Goal: Information Seeking & Learning: Find specific fact

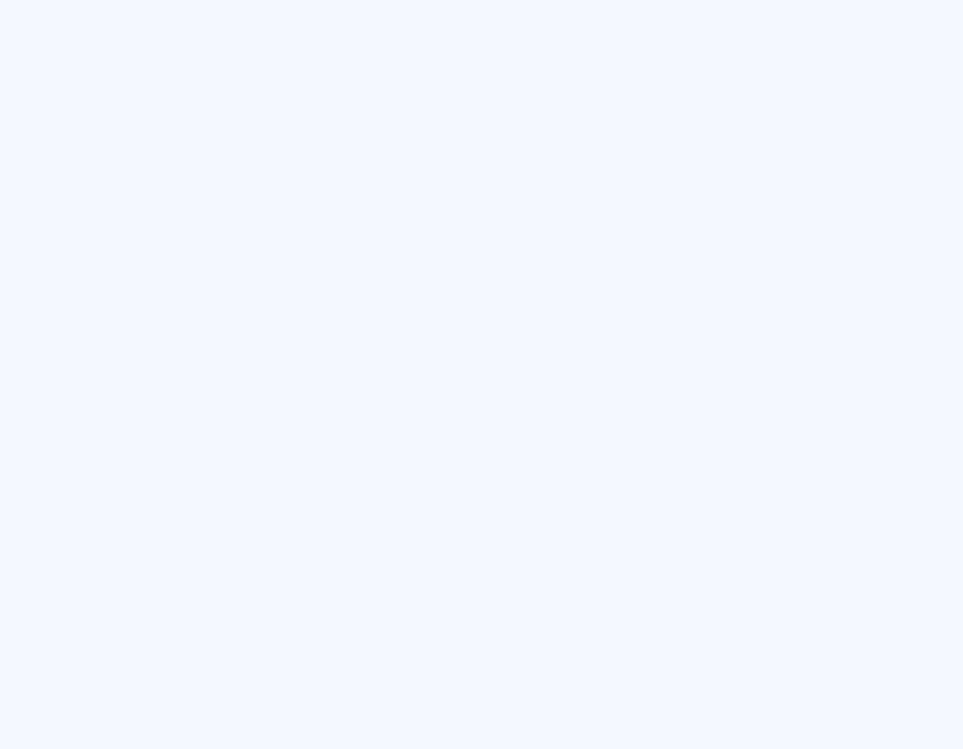
click at [6, 0] on html at bounding box center [481, 0] width 963 height 0
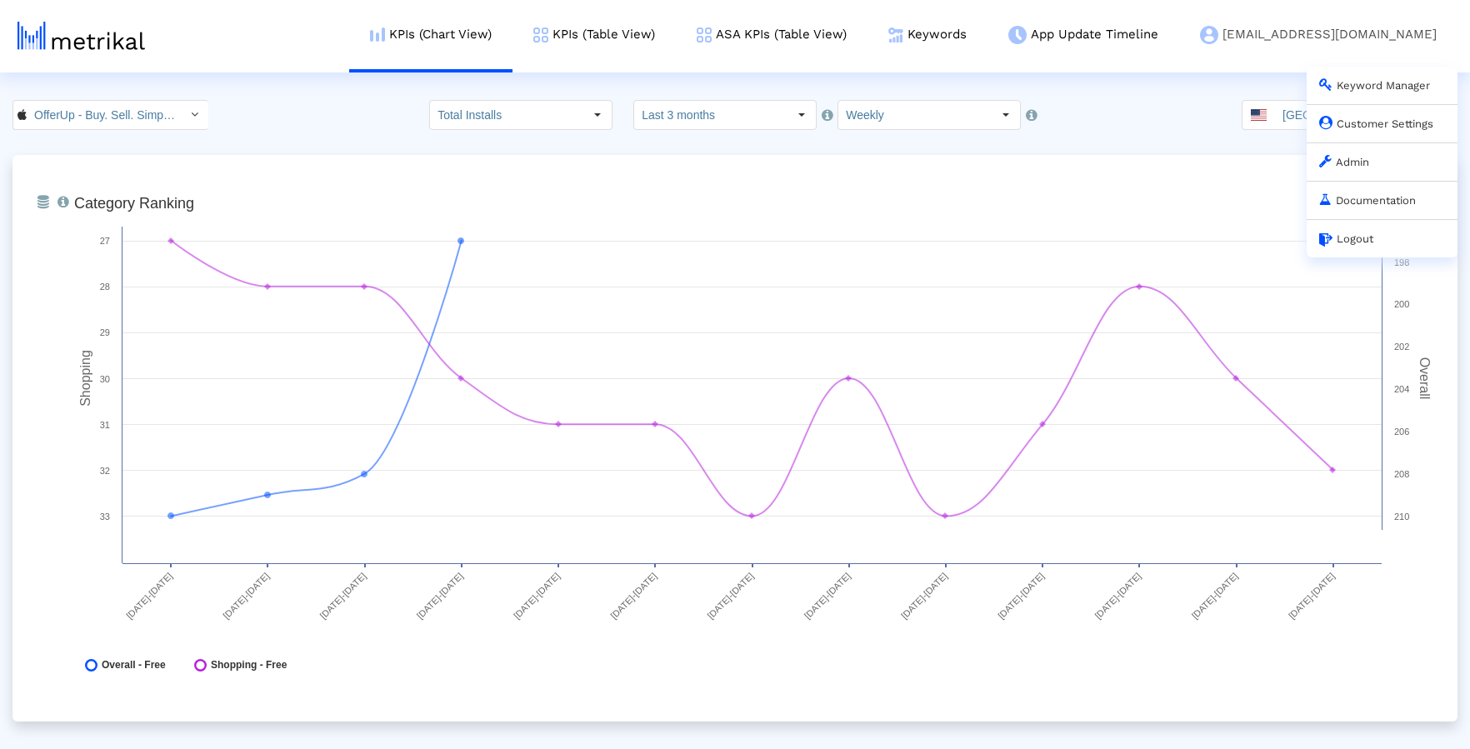
click at [962, 157] on link "Admin" at bounding box center [1344, 162] width 50 height 13
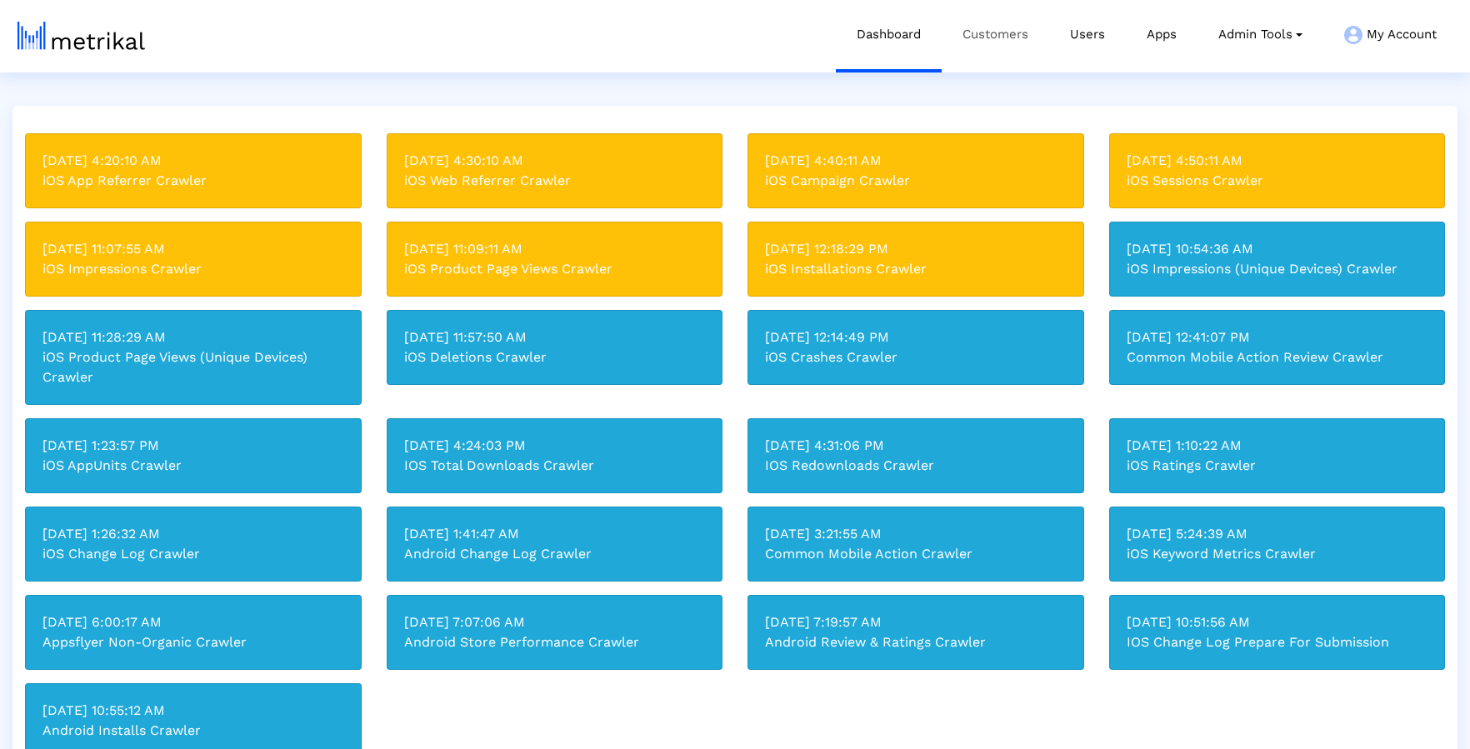
click at [962, 45] on link "Customers" at bounding box center [996, 34] width 108 height 69
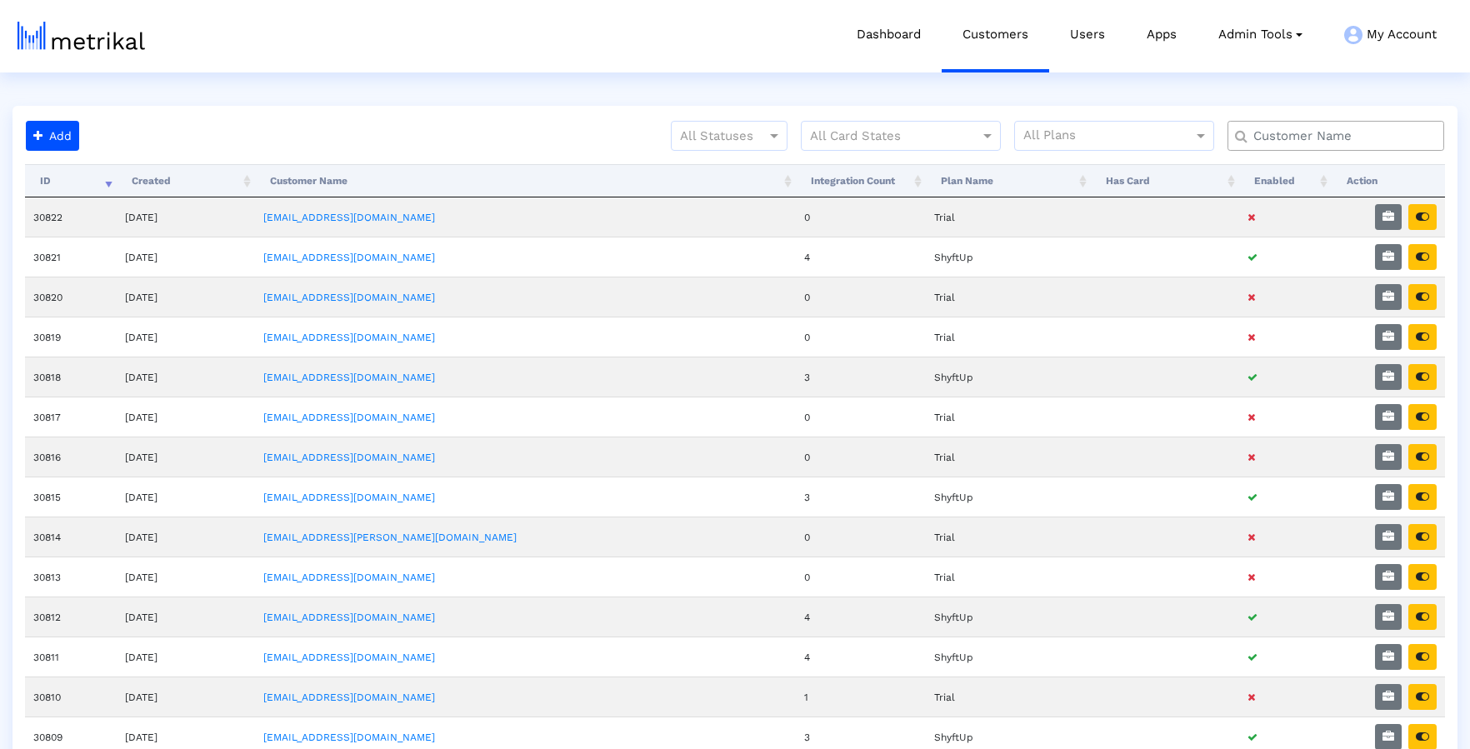
click at [962, 130] on input "text" at bounding box center [1340, 137] width 196 height 18
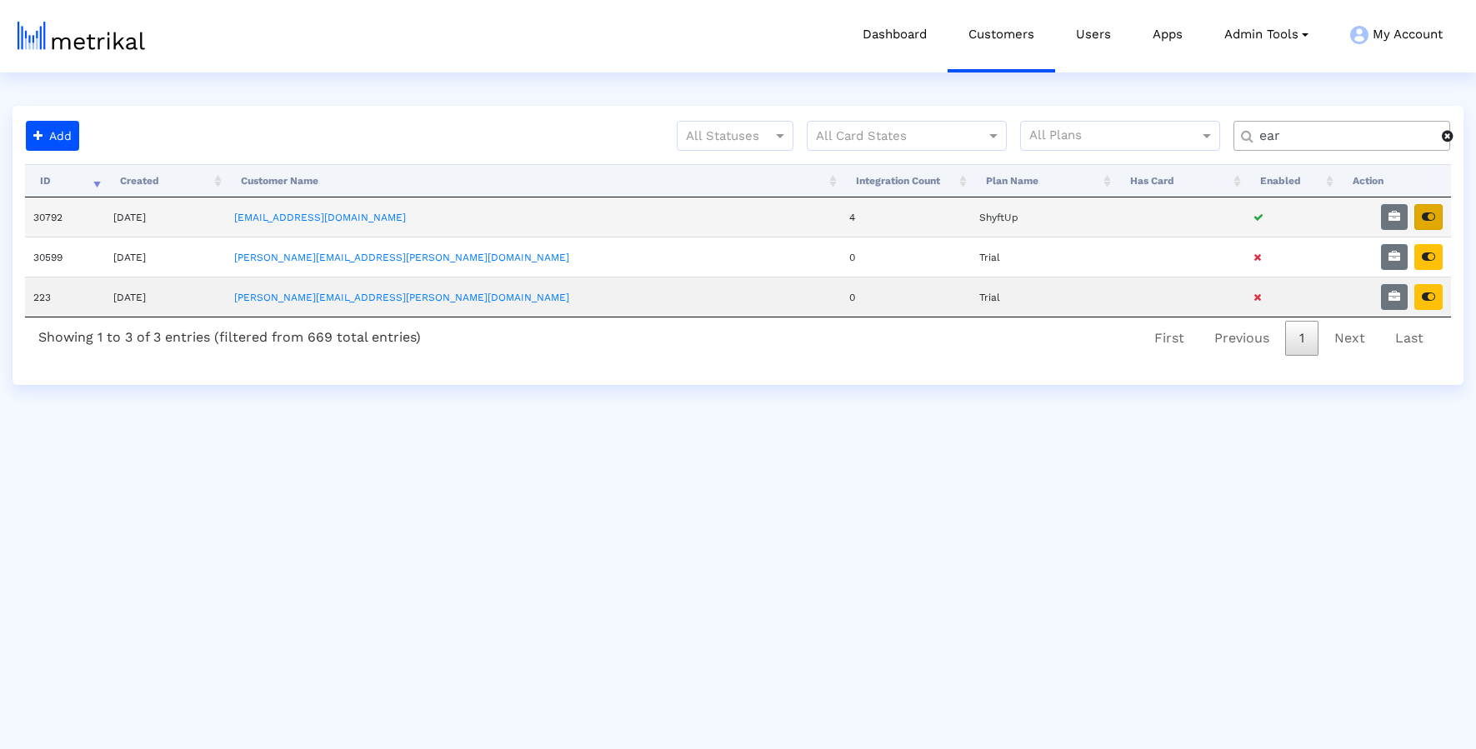
type input "ear"
click at [962, 224] on button "button" at bounding box center [1428, 217] width 28 height 26
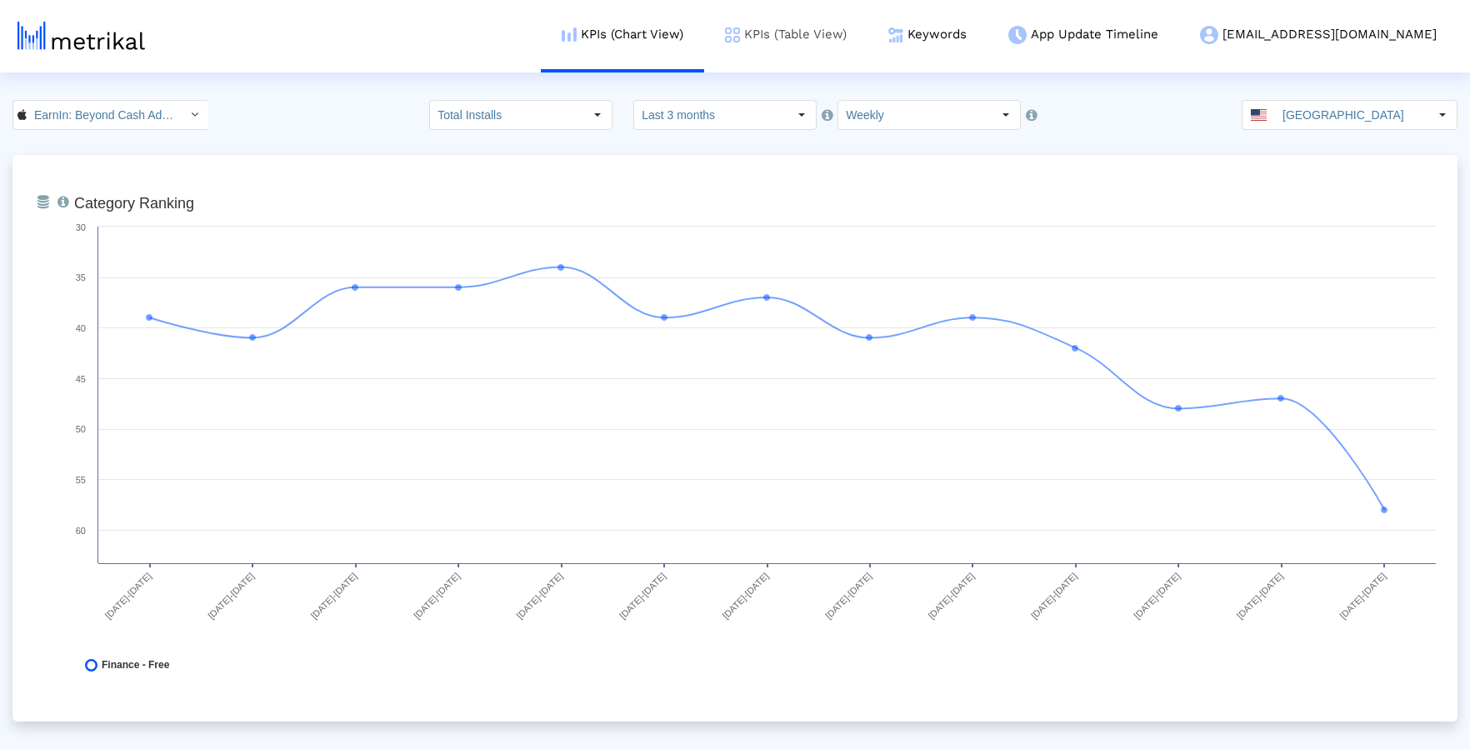
click at [868, 38] on link "KPIs (Table View)" at bounding box center [785, 34] width 163 height 69
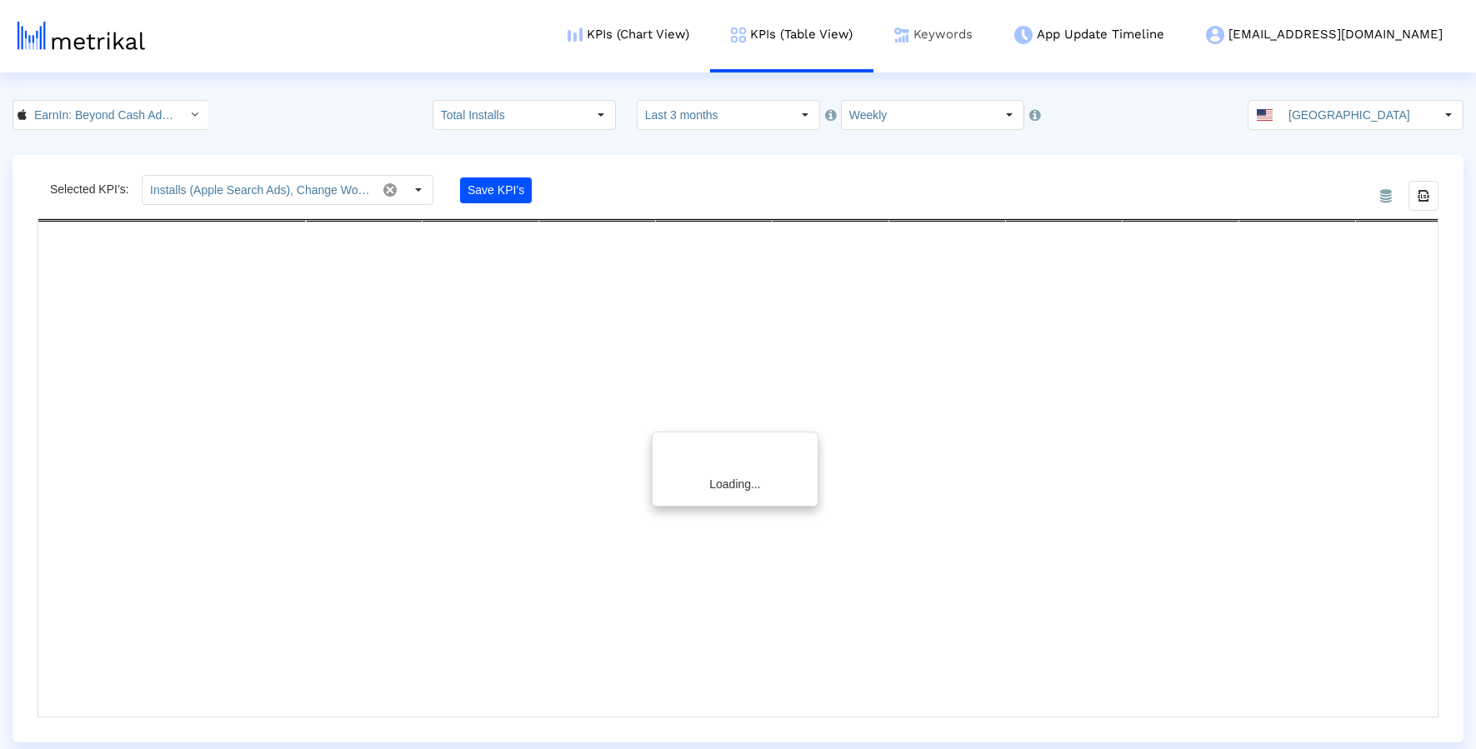
click at [994, 31] on link "Keywords" at bounding box center [934, 34] width 120 height 69
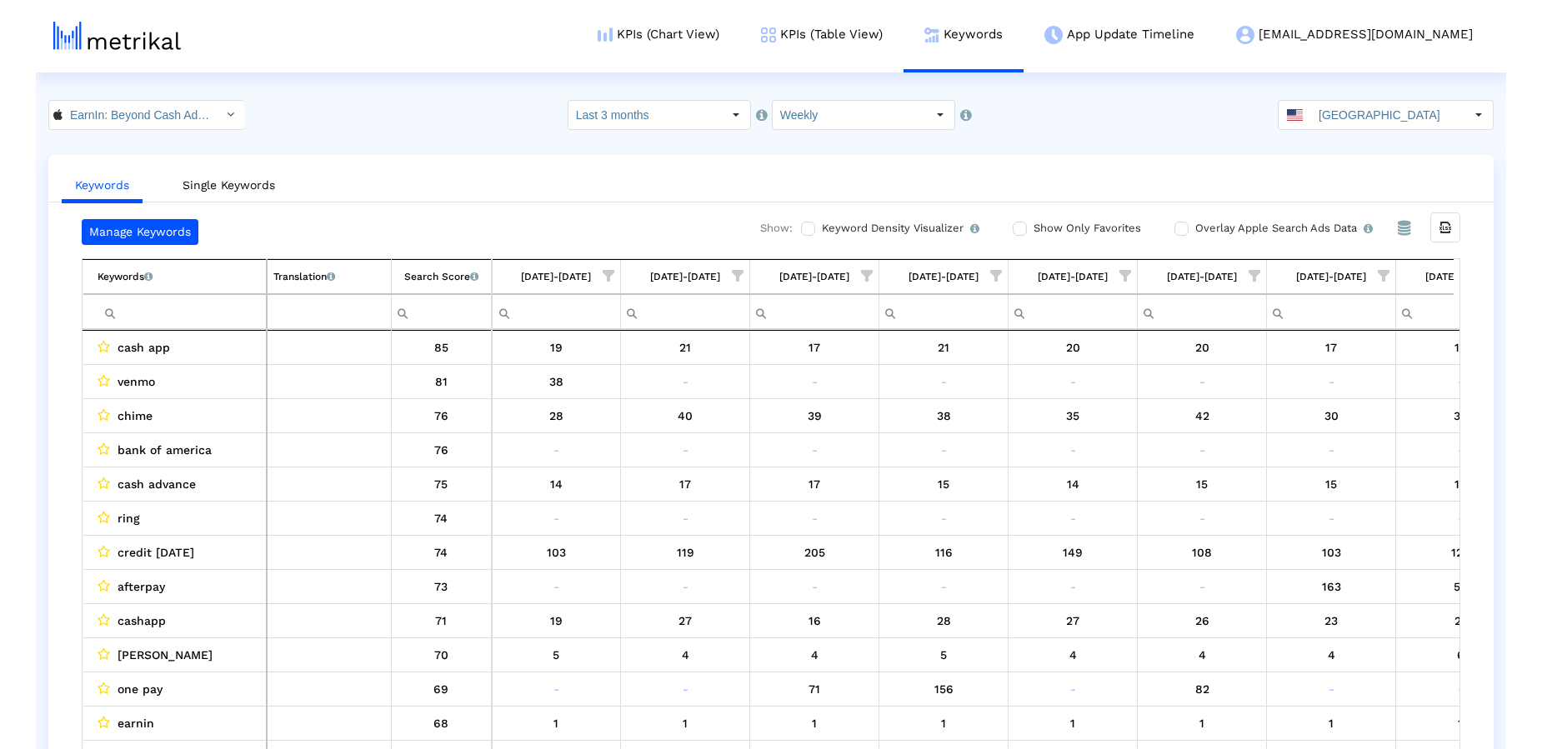
scroll to position [0, 717]
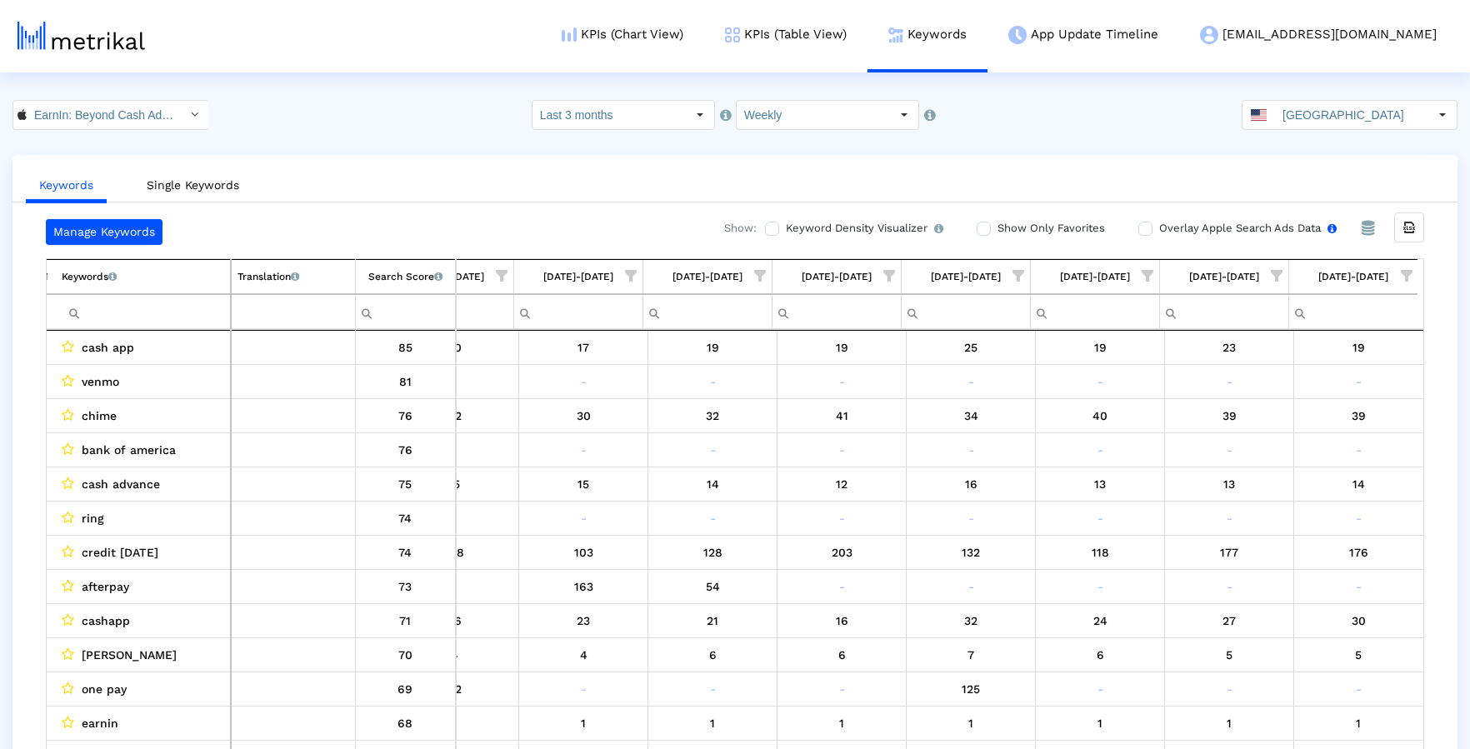
click at [1143, 230] on input "Overlay Apple Search Ads Data Turn this on to view Apple Search Ads metrics (in…" at bounding box center [1144, 228] width 11 height 11
checkbox input "true"
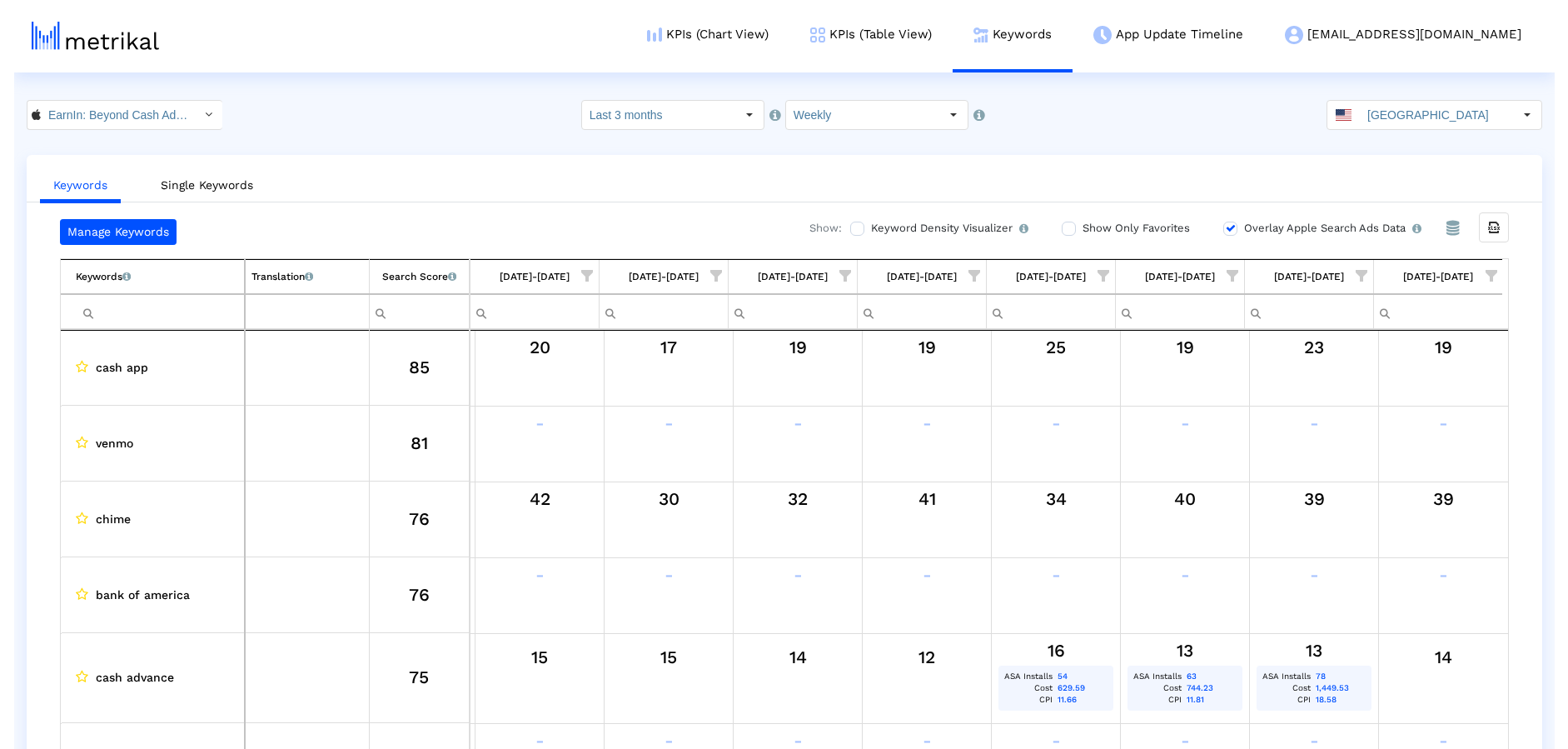
scroll to position [0, 618]
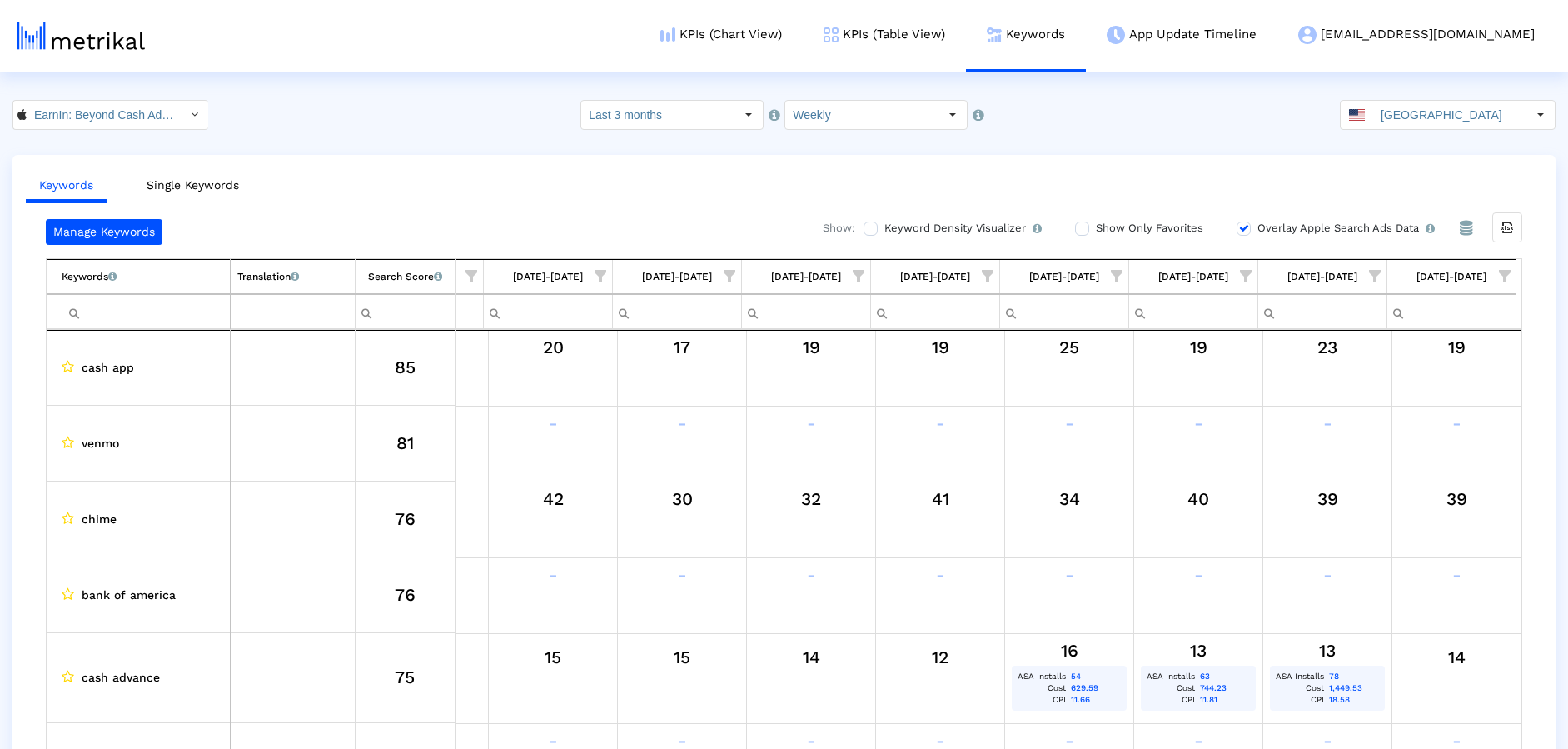
click at [114, 313] on input "Filter cell" at bounding box center [146, 312] width 168 height 28
paste input "payday advance"
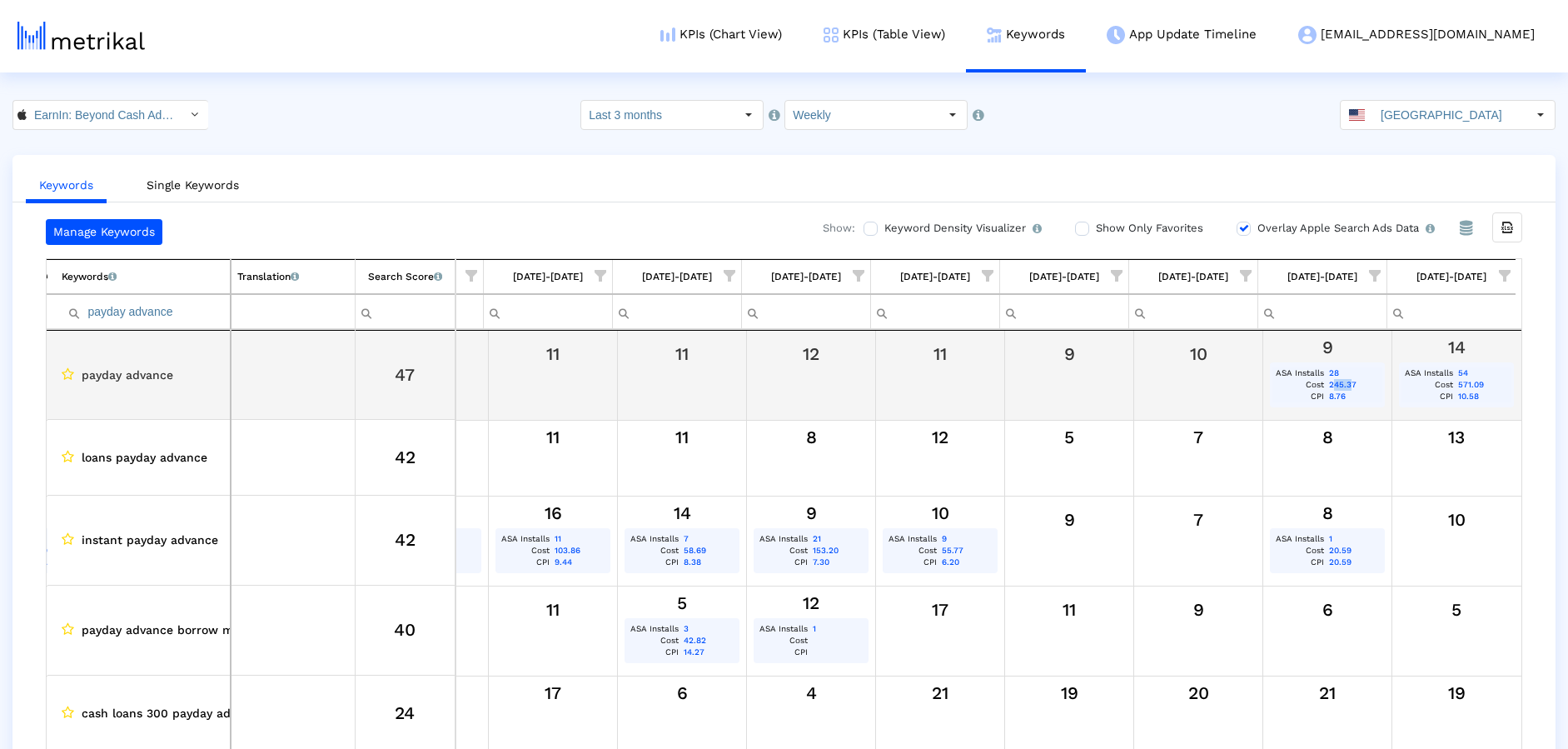
drag, startPoint x: 1330, startPoint y: 383, endPoint x: 1344, endPoint y: 386, distance: 14.3
click at [1344, 386] on td "245.37" at bounding box center [1354, 385] width 55 height 12
click at [1339, 384] on td "245.37" at bounding box center [1354, 385] width 55 height 12
click at [1462, 372] on td "54" at bounding box center [1484, 374] width 56 height 12
drag, startPoint x: 1337, startPoint y: 373, endPoint x: 1318, endPoint y: 374, distance: 19.0
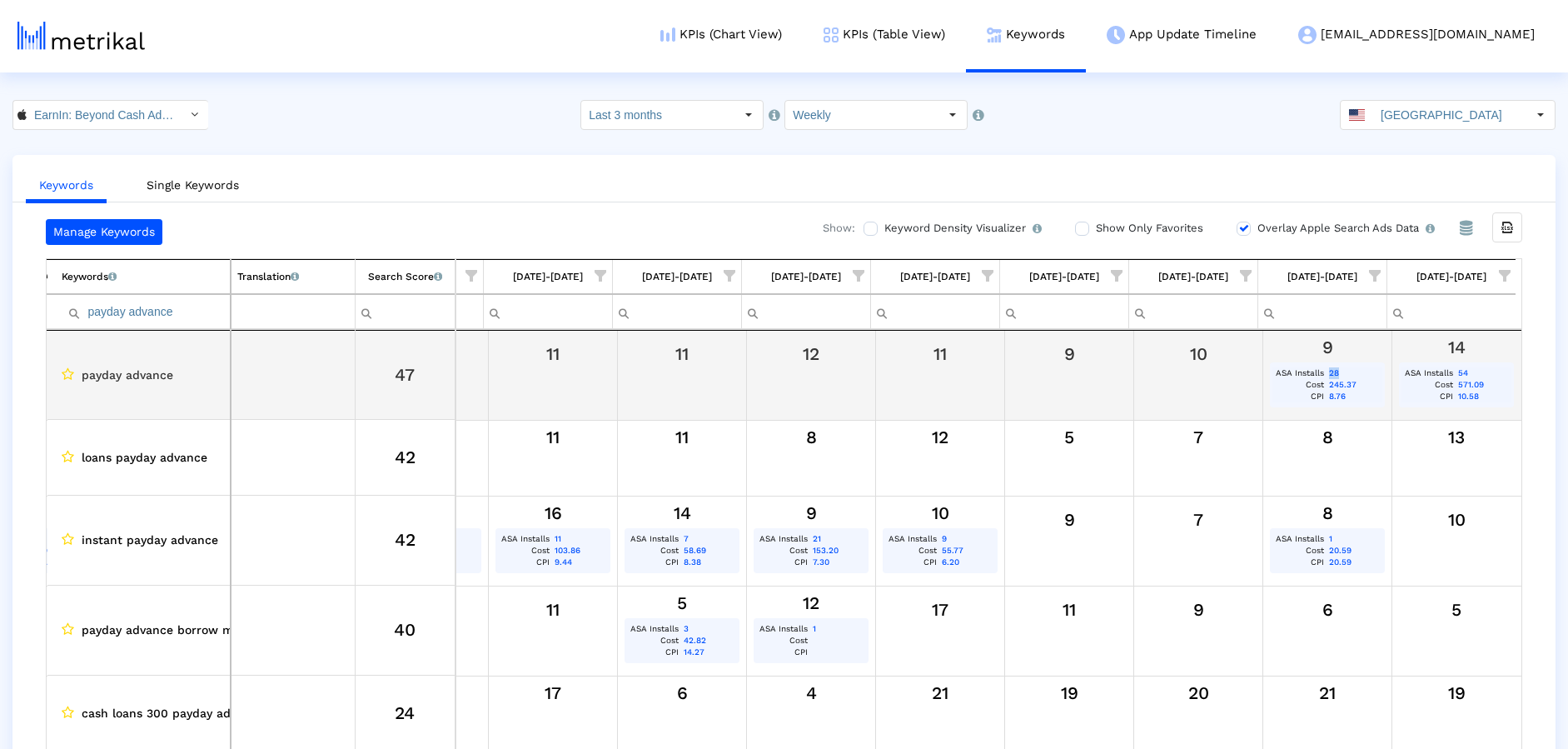
click at [1318, 374] on tr "ASA Installs 28" at bounding box center [1327, 374] width 109 height 12
click at [1358, 393] on td "8.76" at bounding box center [1354, 397] width 55 height 12
drag, startPoint x: 1424, startPoint y: 347, endPoint x: 1469, endPoint y: 348, distance: 45.0
click at [1469, 348] on div "14" at bounding box center [1457, 348] width 118 height 22
click at [1212, 382] on div "Data grid" at bounding box center [1198, 386] width 117 height 42
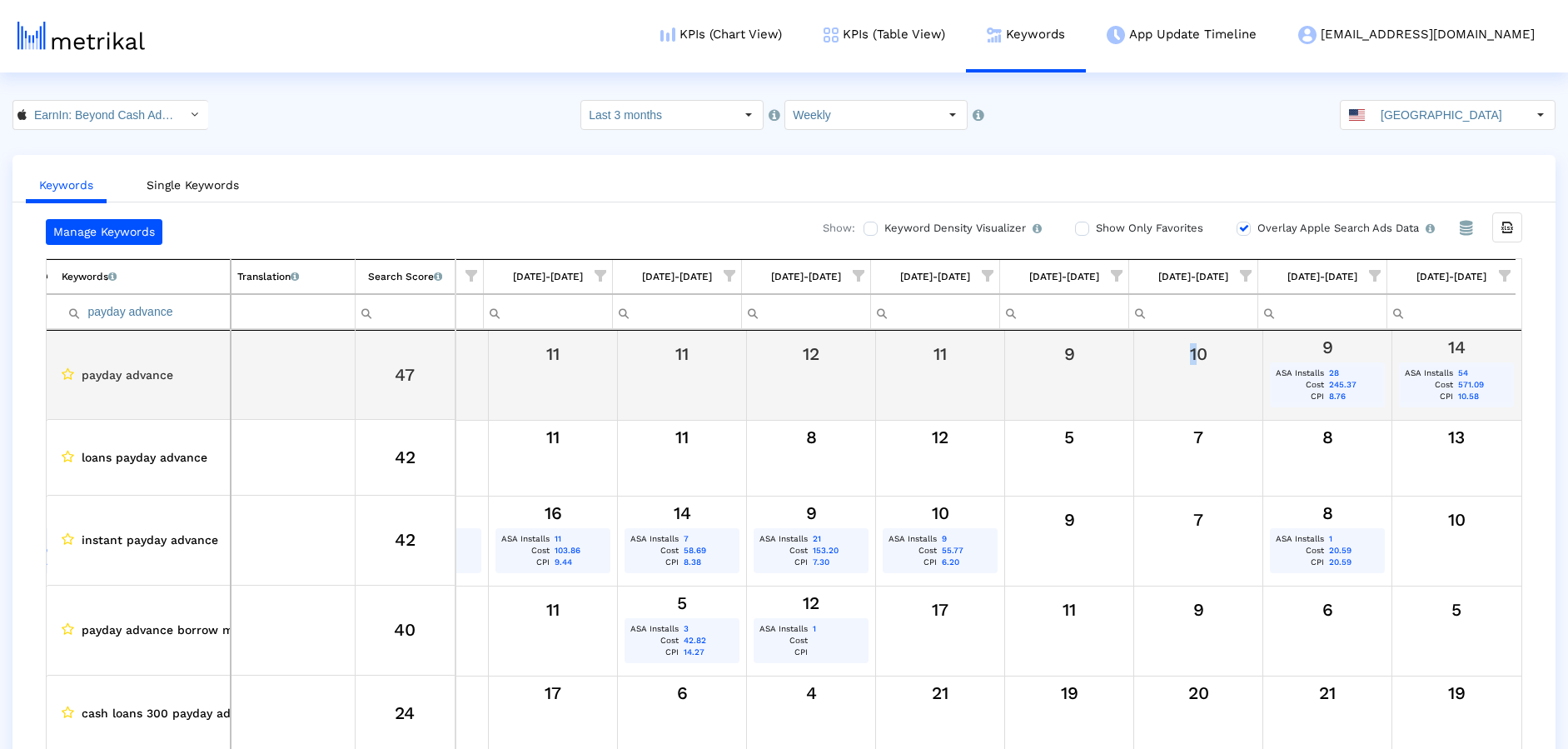
drag, startPoint x: 1087, startPoint y: 365, endPoint x: 1240, endPoint y: 359, distance: 153.1
click at [1192, 359] on tr "payday advance 47 6 8 9 10 12 11 11 12 11 9 10 9 ASA Installs 28 Cost 245.37 CP…" at bounding box center [479, 375] width 2087 height 90
click at [1428, 352] on div "14" at bounding box center [1457, 348] width 118 height 22
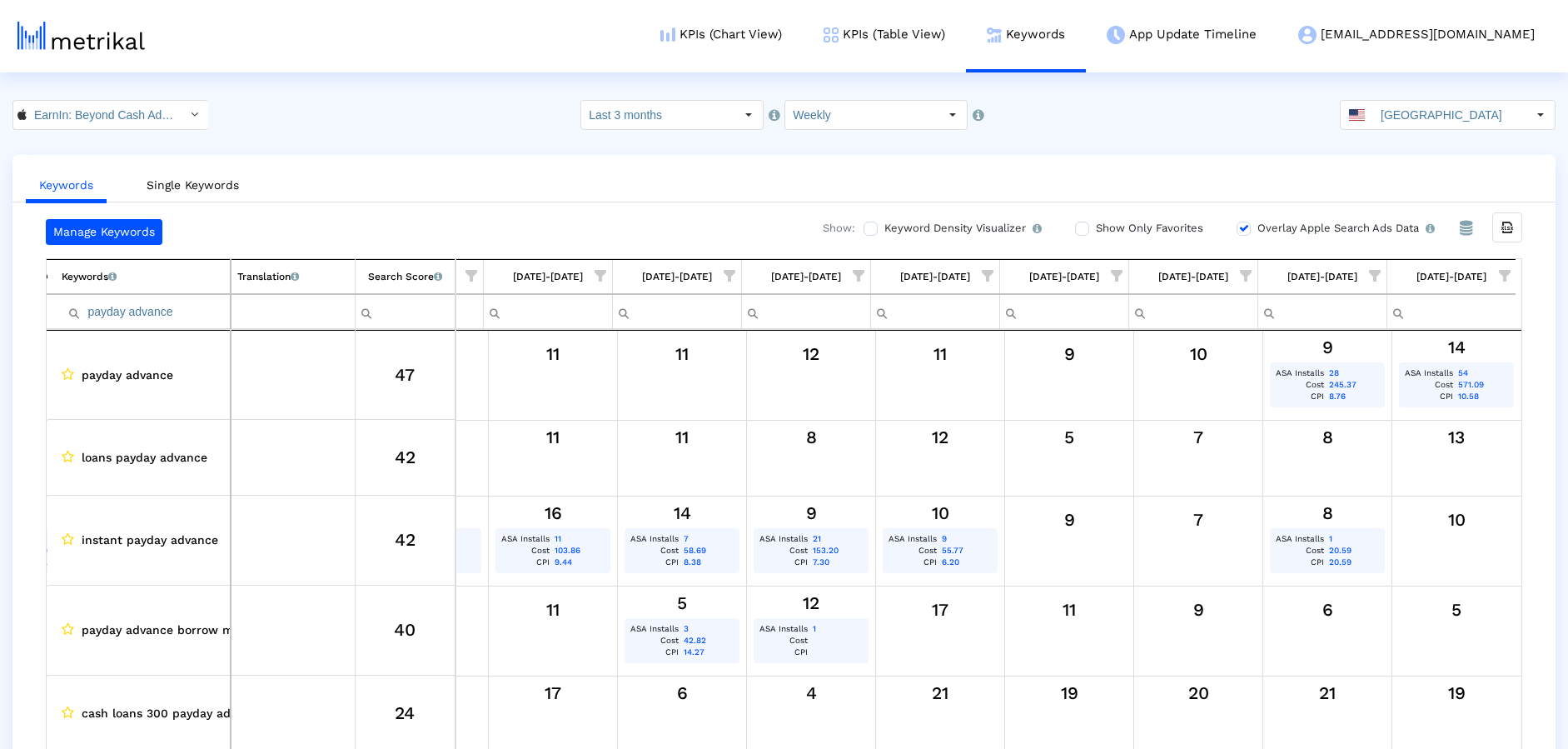
click at [134, 313] on input "payday advance" at bounding box center [146, 312] width 168 height 28
paste input "loans"
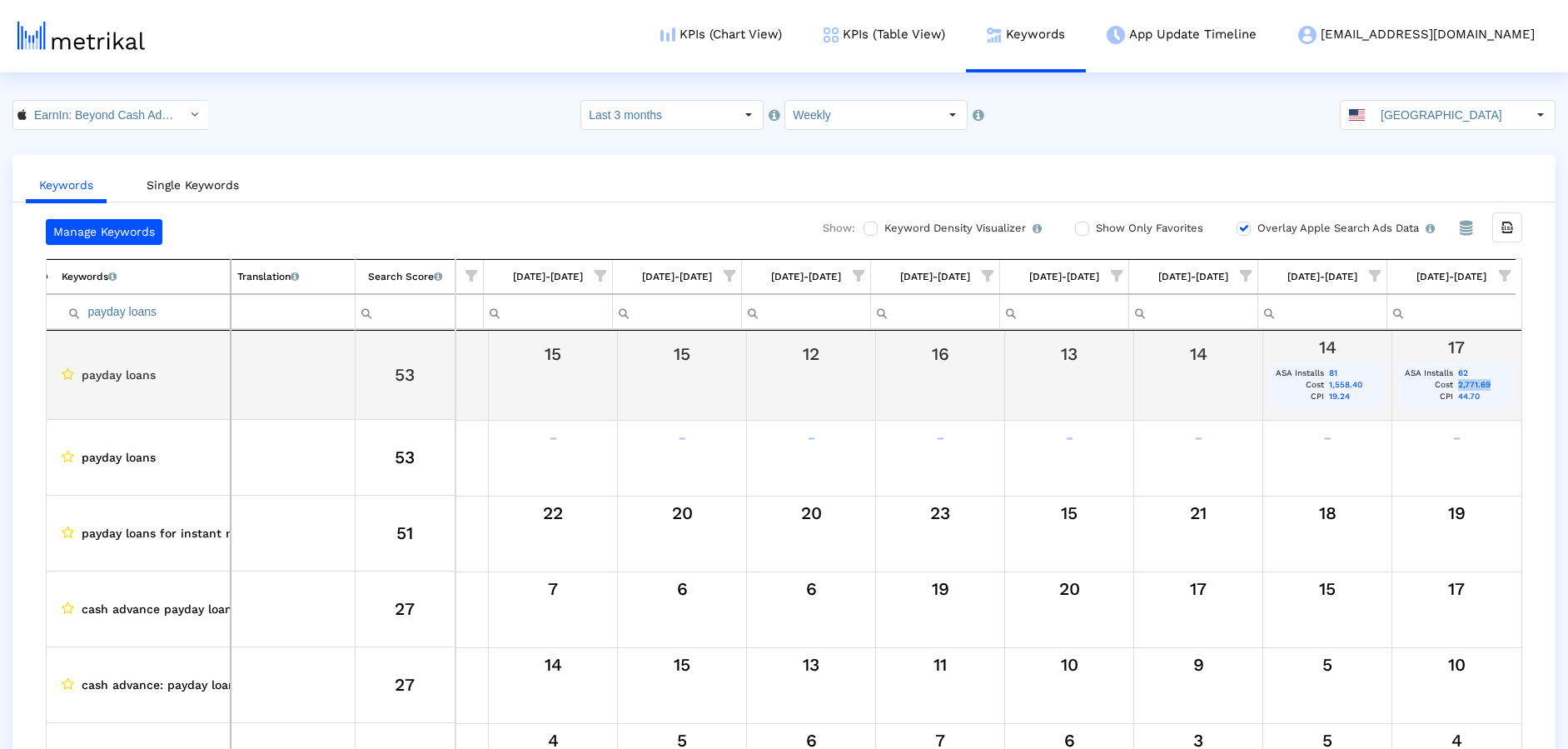
drag, startPoint x: 1451, startPoint y: 384, endPoint x: 1491, endPoint y: 385, distance: 40.0
click at [1474, 385] on tr "Cost 2,771.69" at bounding box center [1457, 385] width 110 height 12
click at [1456, 369] on td "62" at bounding box center [1484, 374] width 56 height 12
drag, startPoint x: 1448, startPoint y: 350, endPoint x: 1469, endPoint y: 352, distance: 21.1
click at [1473, 352] on div "17" at bounding box center [1457, 348] width 118 height 22
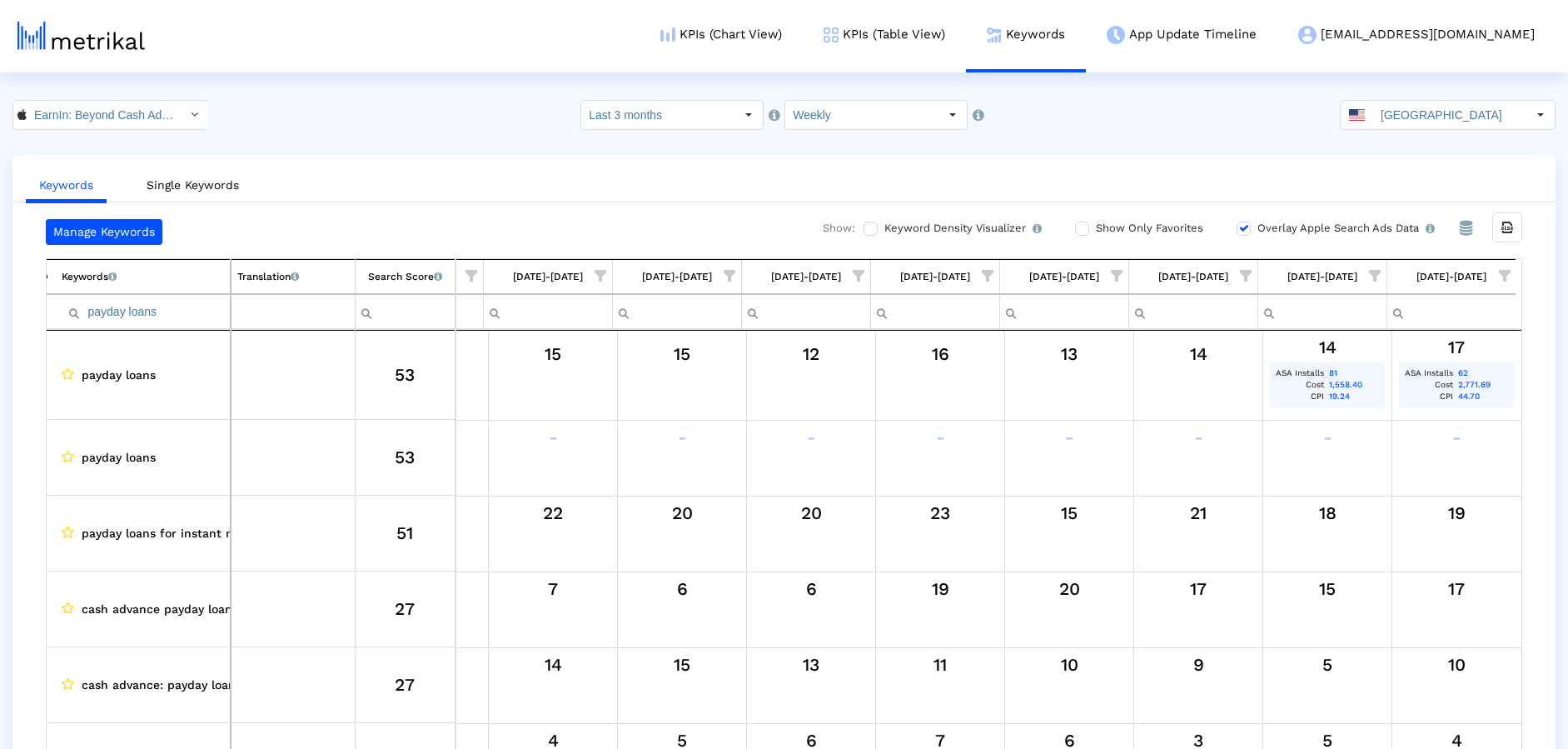
click at [139, 315] on input "payday loans" at bounding box center [146, 312] width 168 height 28
paste input "borrow money instantly"
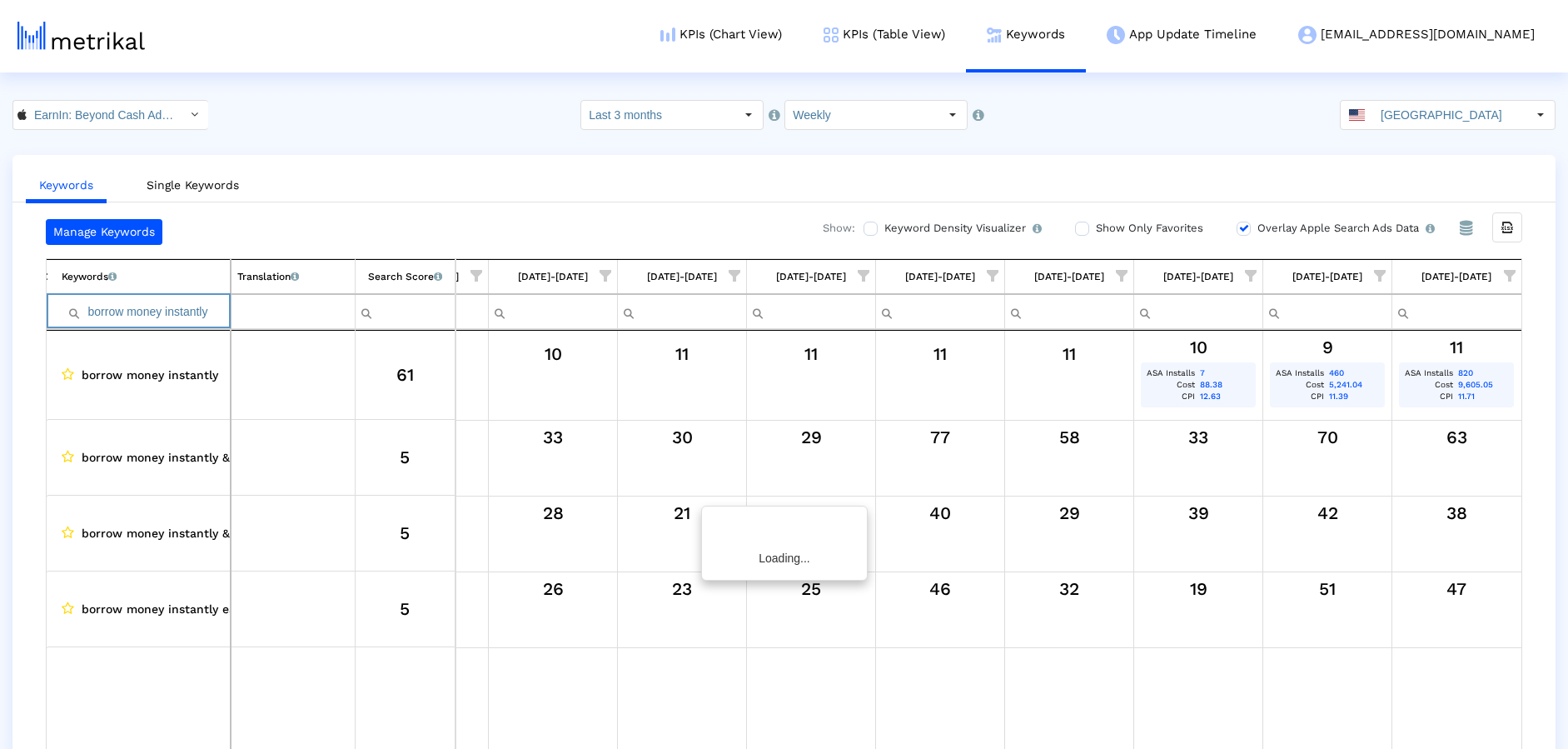
scroll to position [0, 612]
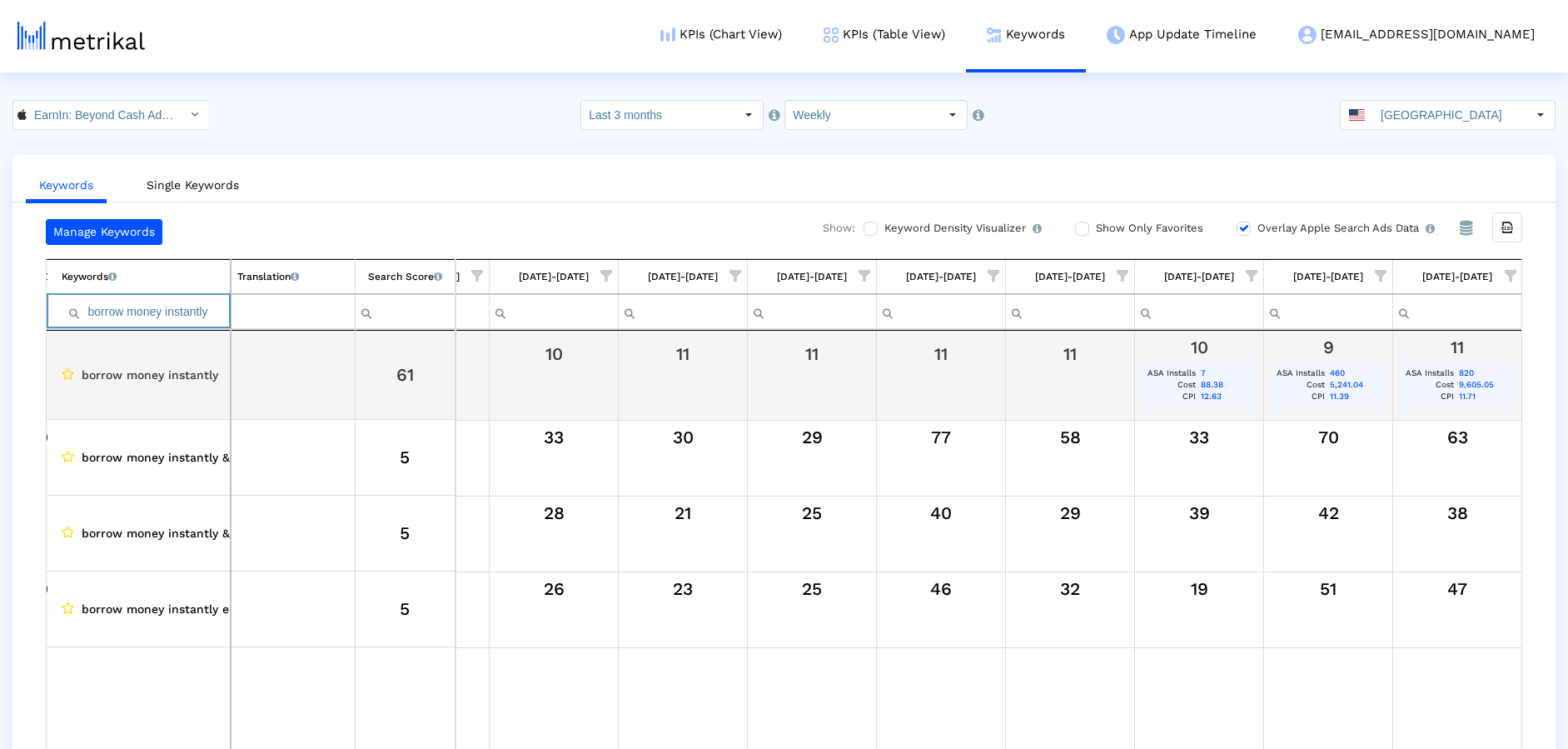
type input "borrow money instantly"
drag, startPoint x: 761, startPoint y: 357, endPoint x: 993, endPoint y: 354, distance: 232.0
click at [993, 354] on tr "borrow money instantly 61 8 8 11 13 11 10 11 11 11 11 10 ASA Installs 7 Cost 88…" at bounding box center [480, 375] width 2087 height 90
click at [1393, 378] on td "11 ASA Installs 820 Cost 9,605.05 CPI 11.71" at bounding box center [1457, 375] width 129 height 90
drag, startPoint x: 1446, startPoint y: 383, endPoint x: 1495, endPoint y: 383, distance: 49.0
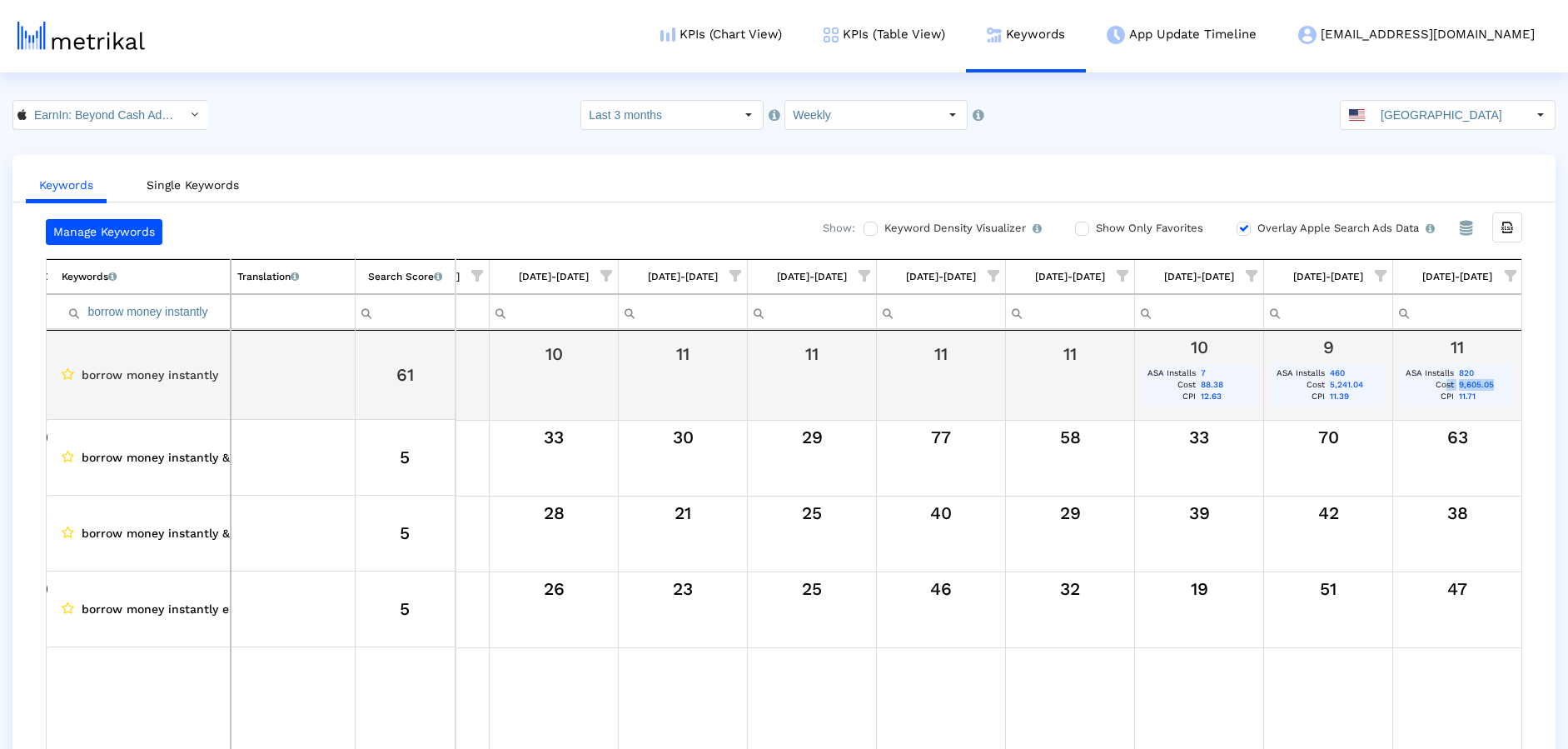
click at [1474, 383] on tr "Cost 9,605.05" at bounding box center [1458, 385] width 110 height 12
click at [1423, 377] on td "ASA Installs" at bounding box center [1430, 374] width 54 height 12
click at [851, 376] on div "Data grid" at bounding box center [811, 386] width 117 height 42
click at [754, 371] on div "Data grid" at bounding box center [811, 386] width 117 height 42
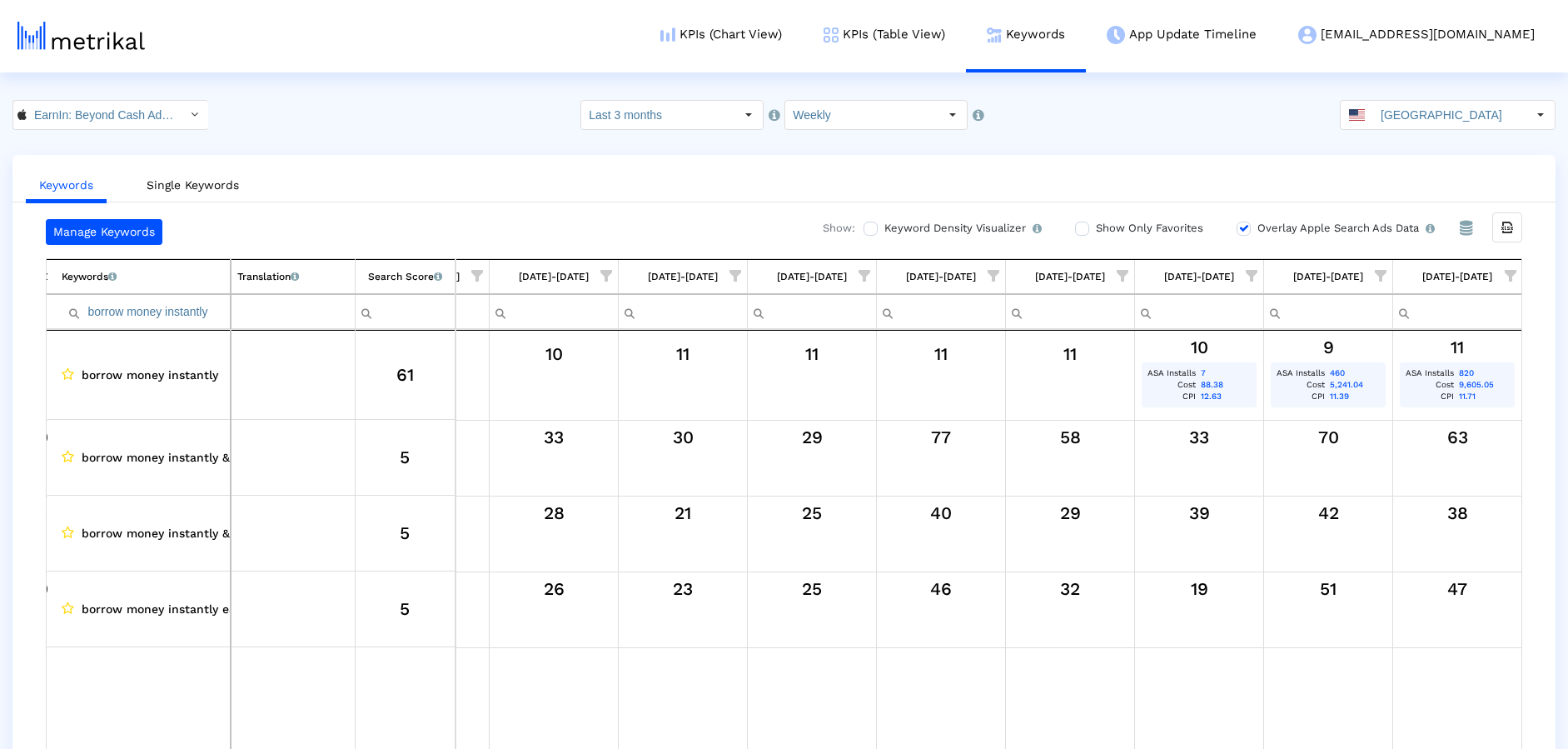
click at [125, 314] on input "borrow money instantly" at bounding box center [146, 312] width 168 height 28
click at [124, 314] on input "borrow money instantly" at bounding box center [146, 312] width 168 height 28
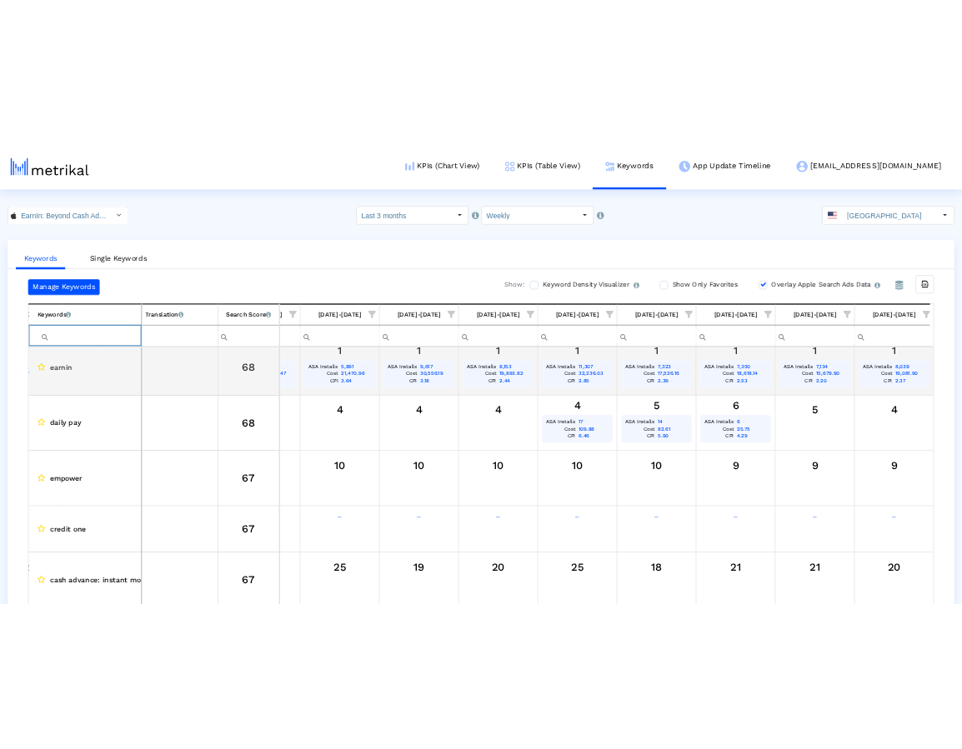
scroll to position [1238, 0]
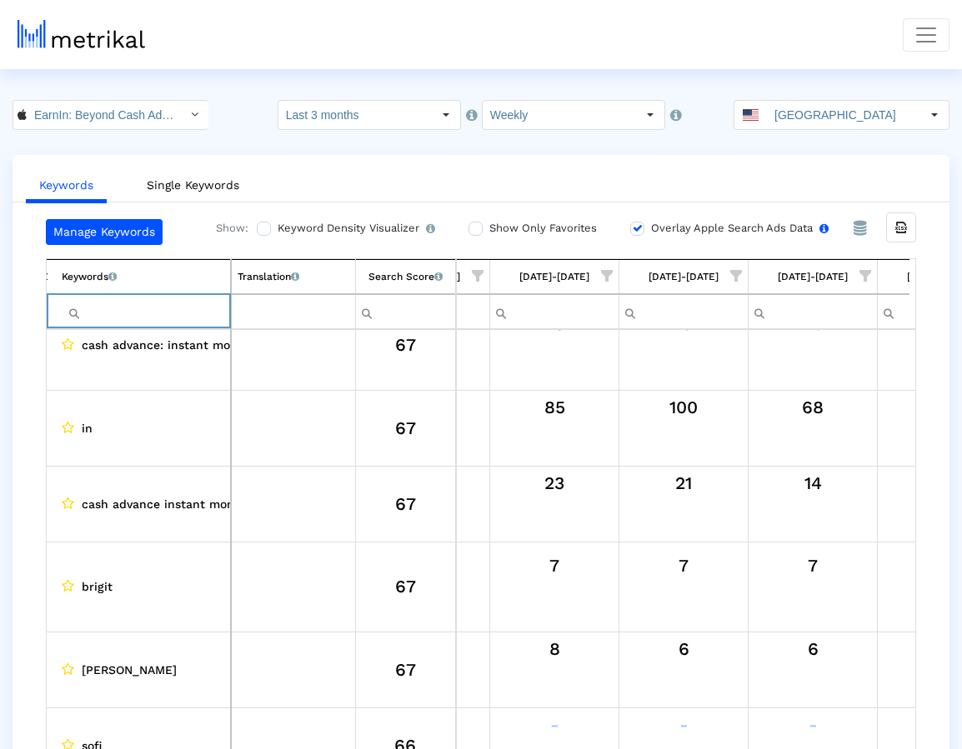
click at [631, 231] on input "Overlay Apple Search Ads Data Turn this on to view Apple Search Ads metrics (in…" at bounding box center [635, 228] width 11 height 11
checkbox input "false"
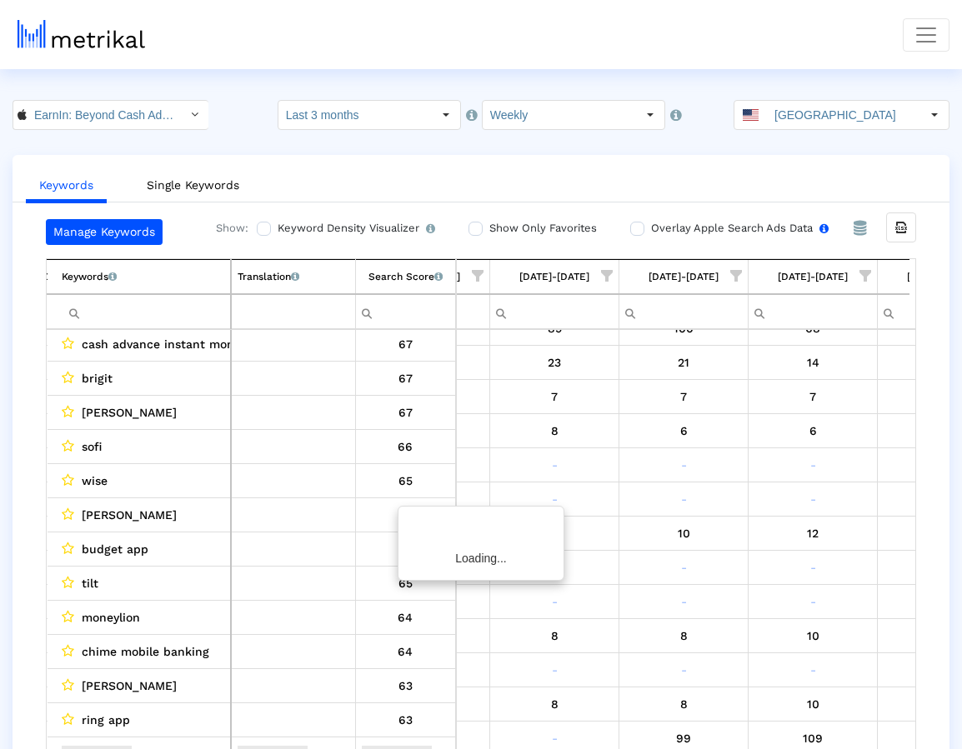
scroll to position [1219, 0]
